Goal: Transaction & Acquisition: Purchase product/service

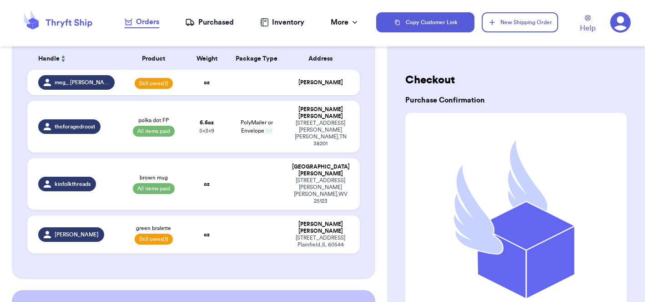
scroll to position [73, 0]
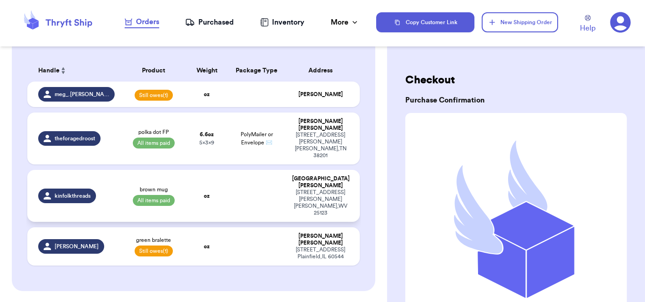
click at [217, 175] on td "oz" at bounding box center [207, 196] width 40 height 52
select select "paid"
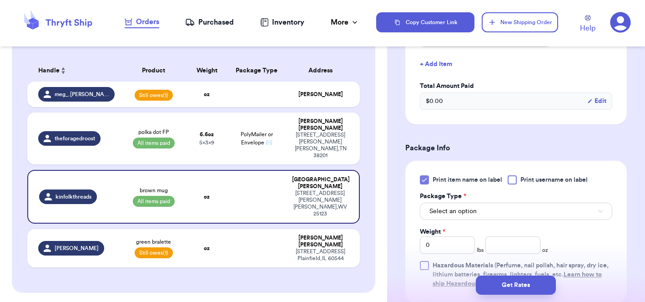
scroll to position [271, 0]
click at [469, 206] on span "Select an option" at bounding box center [452, 210] width 47 height 9
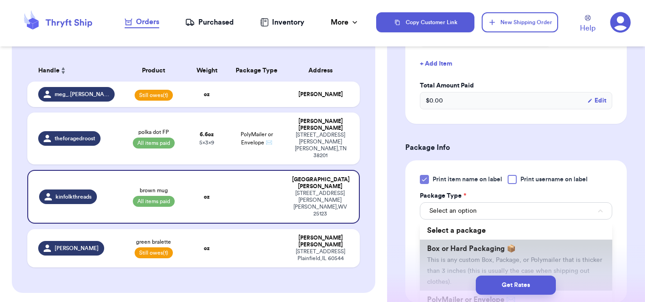
click at [462, 257] on span "This is any custom Box, Package, or Polymailer that is thicker than 3 inches (t…" at bounding box center [514, 271] width 175 height 28
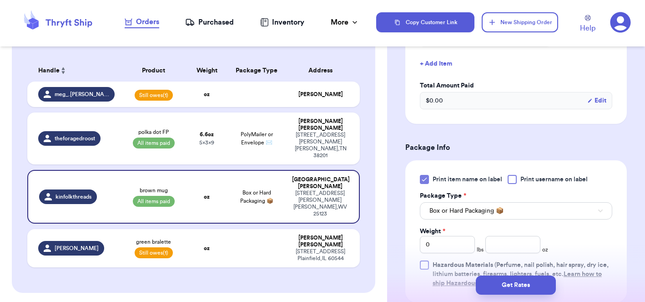
click at [523, 227] on div "Weight * 0 lbs oz" at bounding box center [484, 240] width 128 height 26
click at [522, 236] on input "number" at bounding box center [512, 244] width 55 height 17
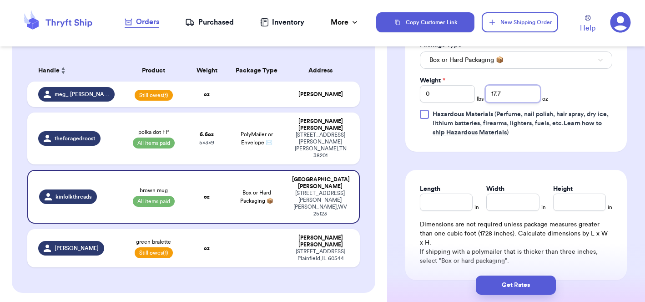
scroll to position [464, 0]
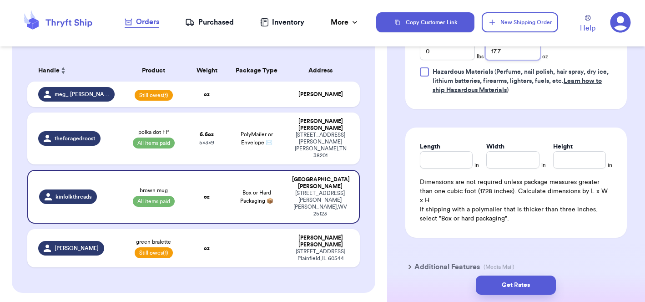
type input "17.7"
click at [451, 158] on input "Length" at bounding box center [446, 159] width 53 height 17
type input "10"
type input "8"
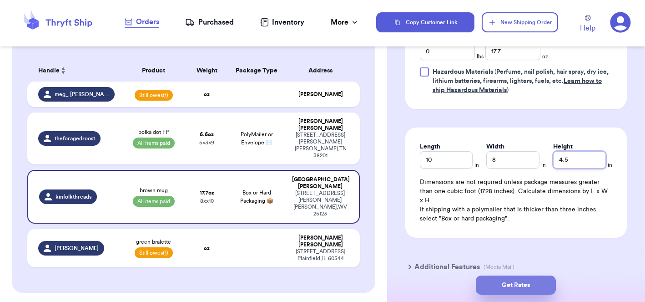
type input "4.5"
click at [504, 287] on button "Get Rates" at bounding box center [516, 284] width 80 height 19
type input "1"
type input "1.6999999999999993"
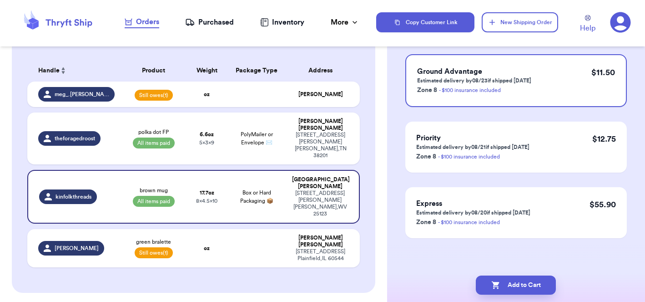
scroll to position [91, 0]
click at [525, 285] on button "Add to Cart" at bounding box center [516, 284] width 80 height 19
checkbox input "true"
select select "unpaid"
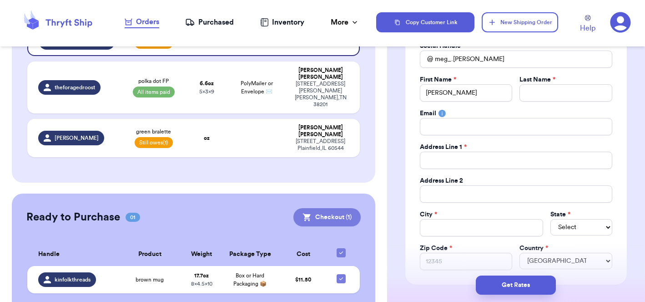
click at [318, 208] on button "Checkout ( 1 )" at bounding box center [326, 217] width 67 height 18
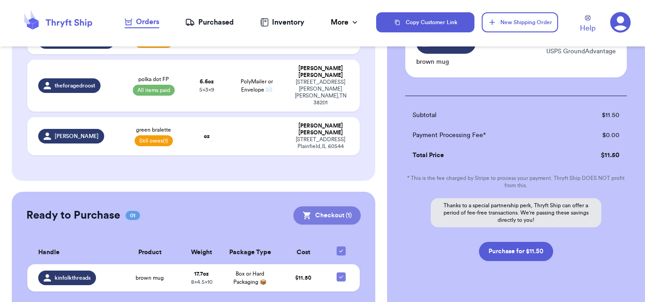
scroll to position [124, 0]
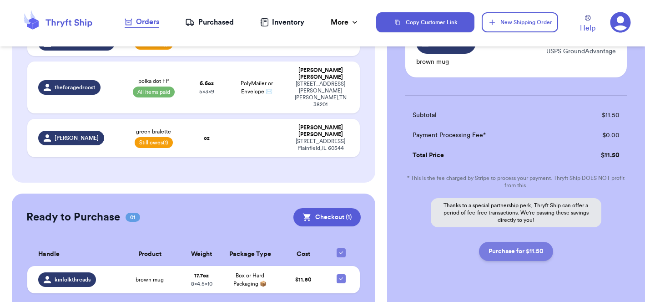
click at [525, 255] on button "Purchase for $11.50" at bounding box center [516, 251] width 74 height 19
checkbox input "false"
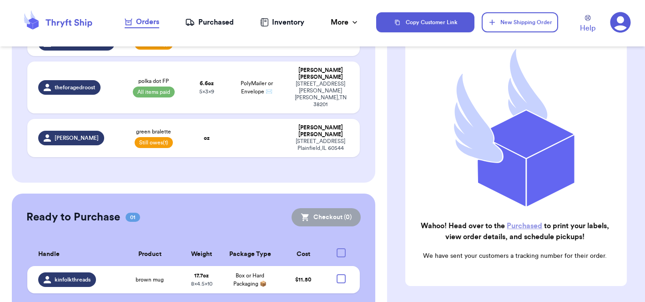
checkbox input "true"
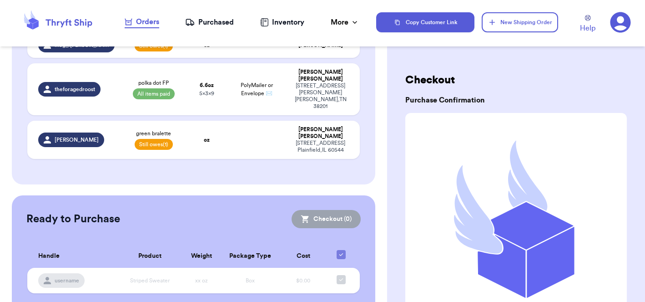
scroll to position [0, 0]
click at [204, 28] on nav "Orders Purchased Inventory More Stats Completed Orders" at bounding box center [241, 22] width 269 height 30
click at [206, 24] on div "Purchased" at bounding box center [209, 22] width 49 height 11
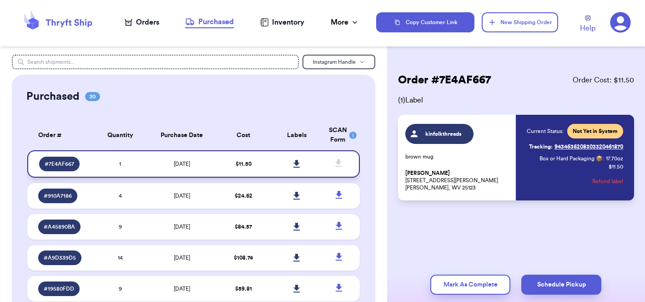
click at [297, 167] on icon at bounding box center [296, 164] width 6 height 8
